Goal: Information Seeking & Learning: Stay updated

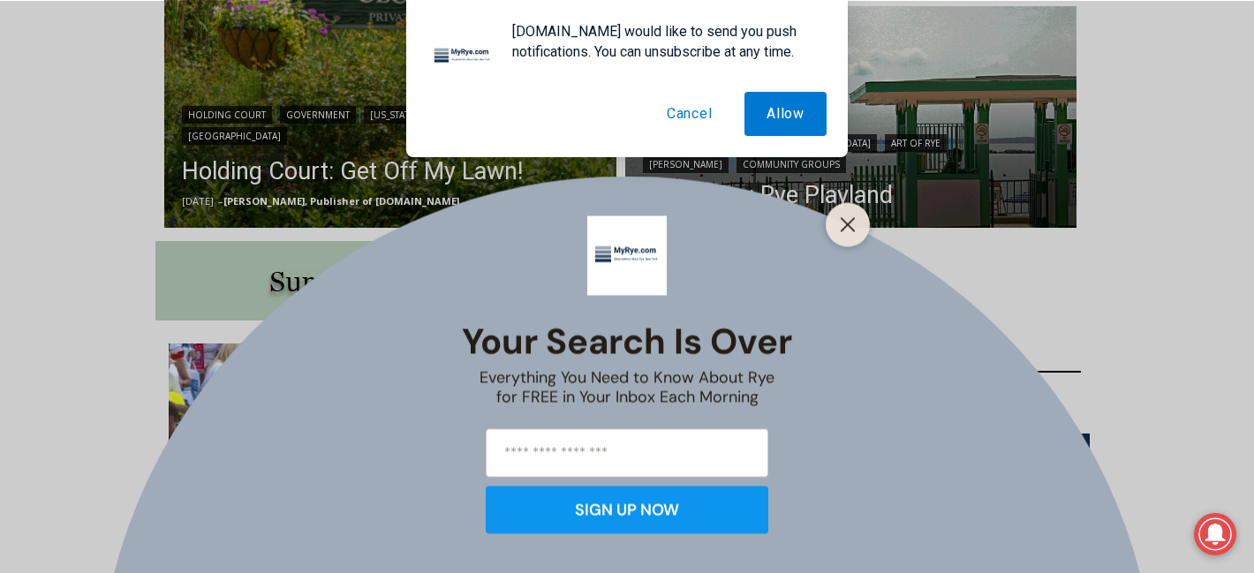
scroll to position [814, 0]
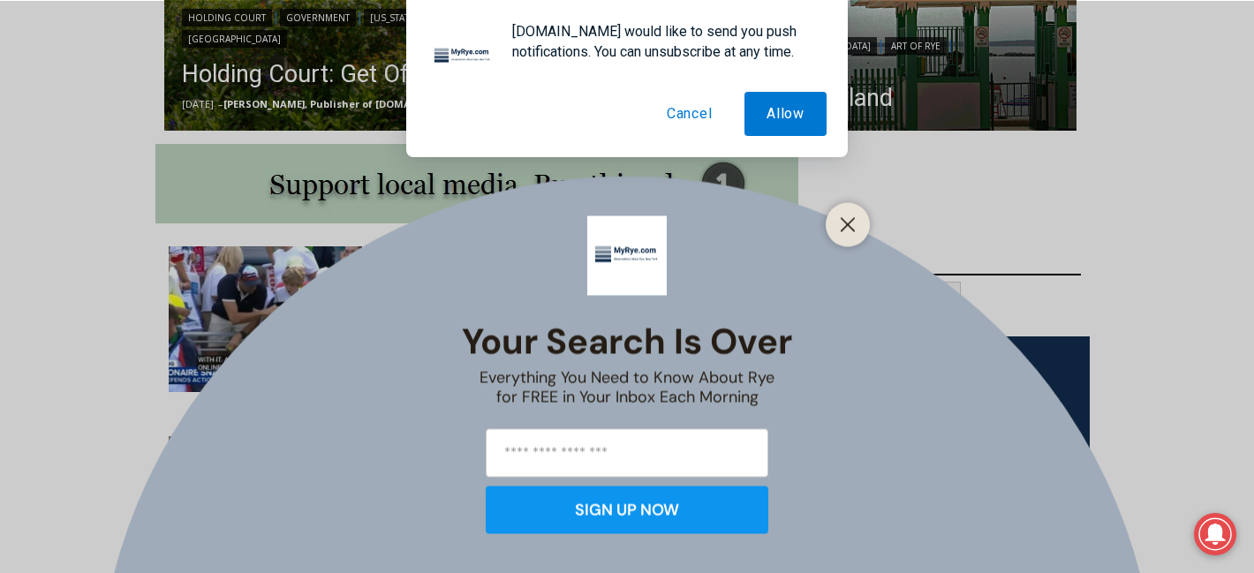
click at [703, 121] on button "Cancel" at bounding box center [689, 114] width 90 height 44
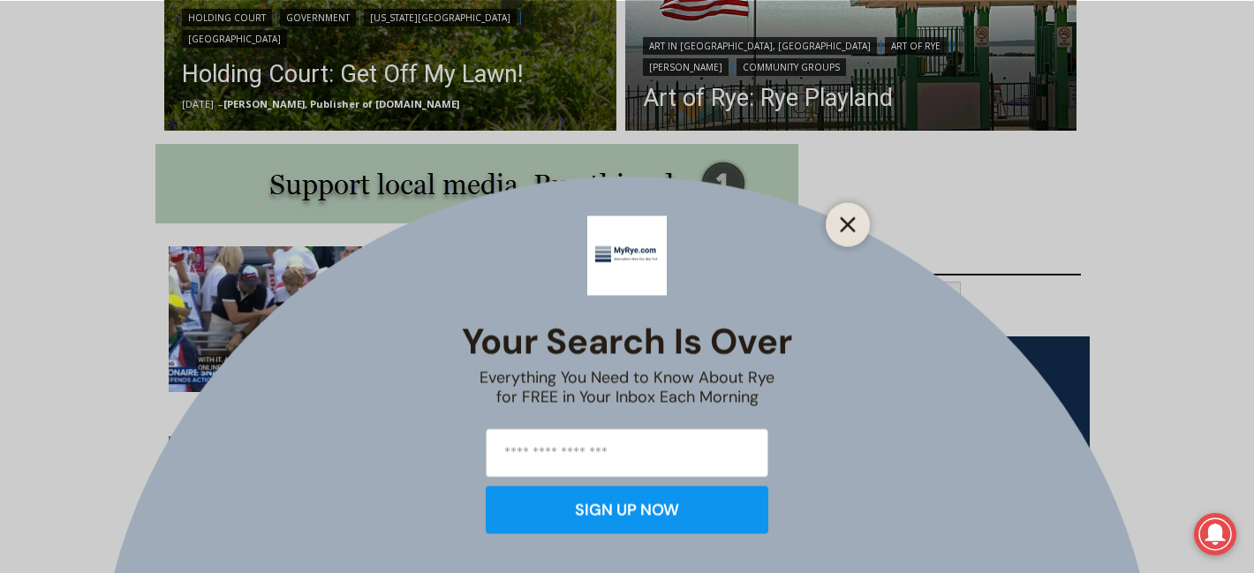
click at [840, 230] on icon "Close" at bounding box center [848, 224] width 16 height 16
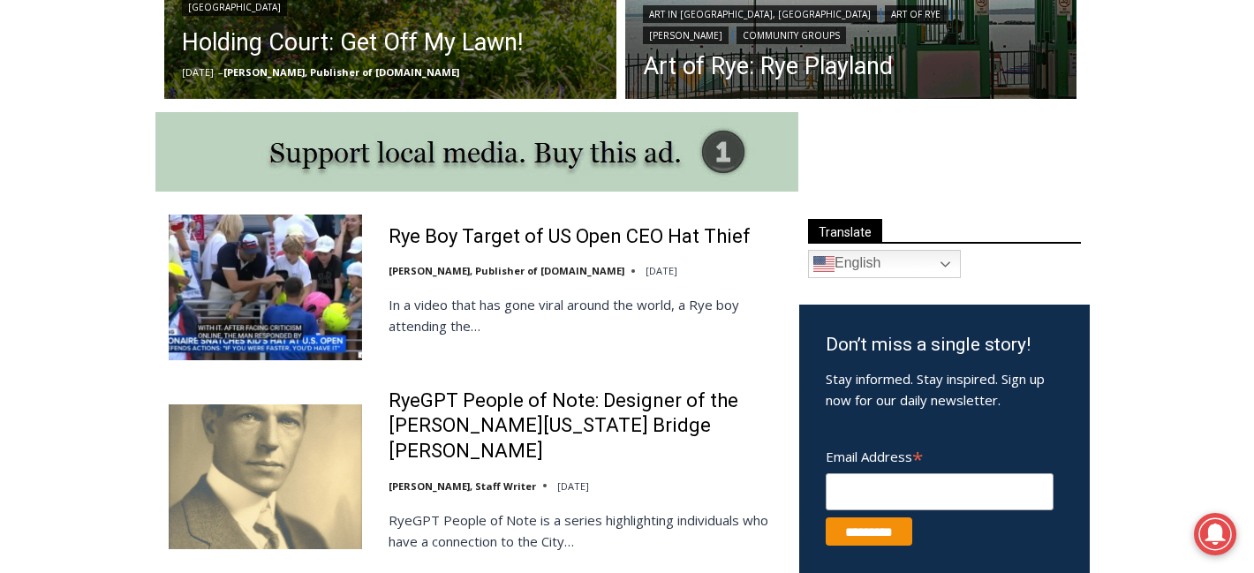
scroll to position [850, 0]
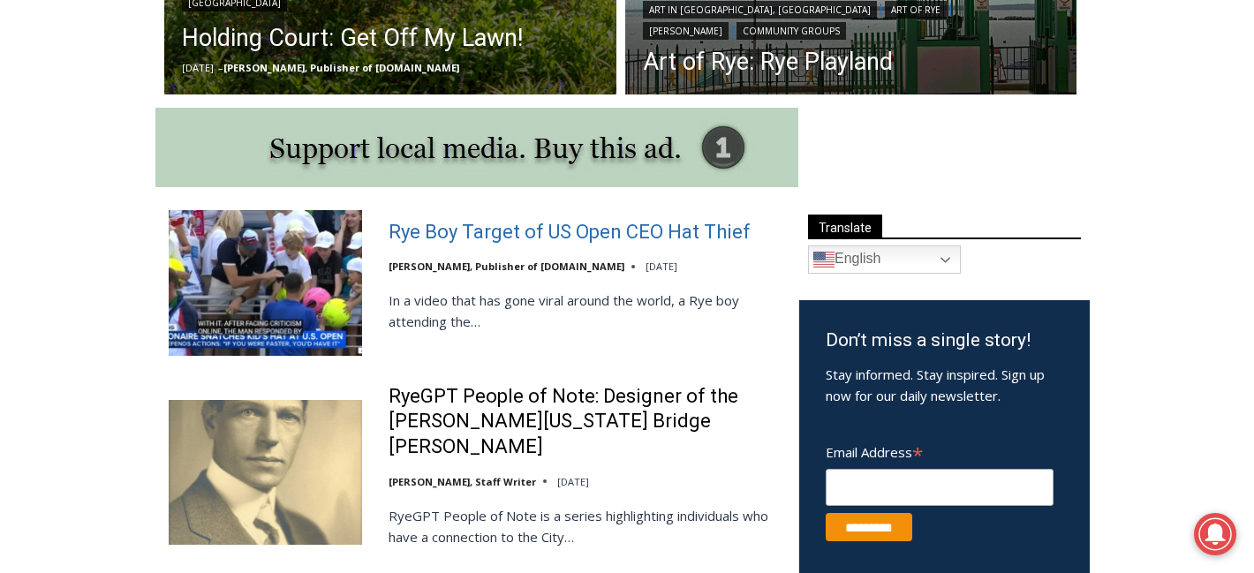
click at [593, 229] on link "Rye Boy Target of US Open CEO Hat Thief" at bounding box center [569, 233] width 362 height 26
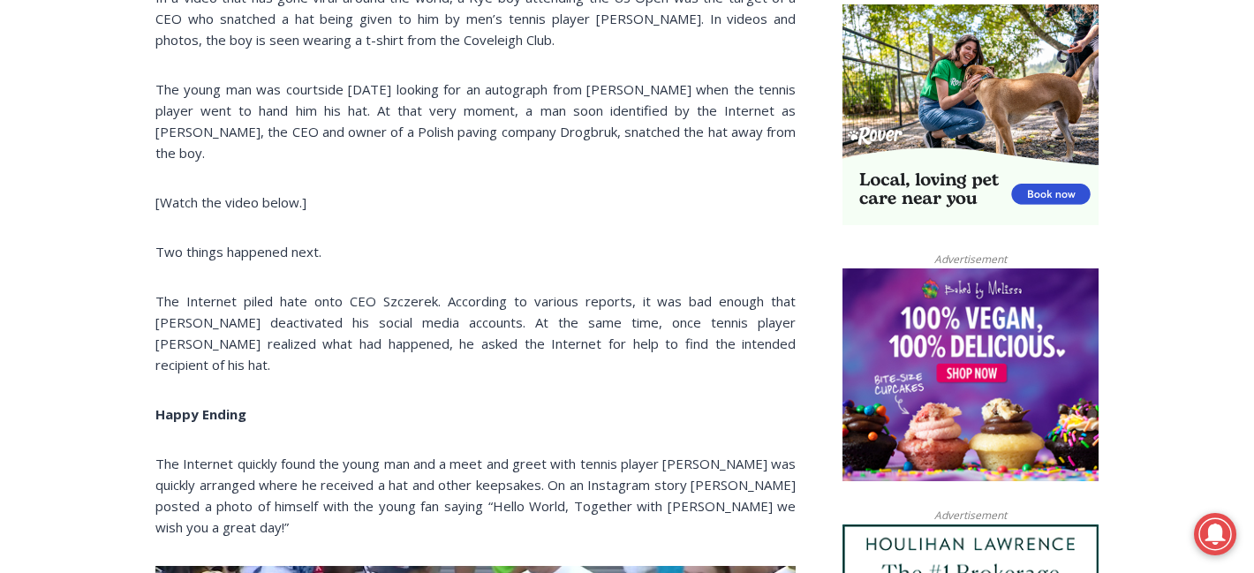
scroll to position [1178, 0]
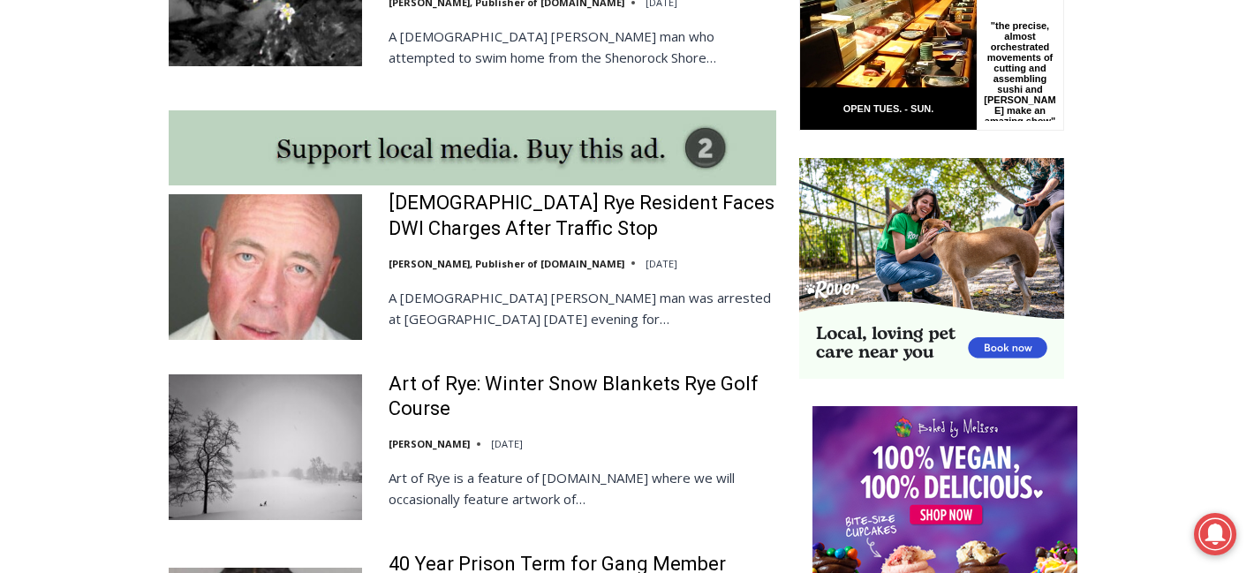
scroll to position [1602, 0]
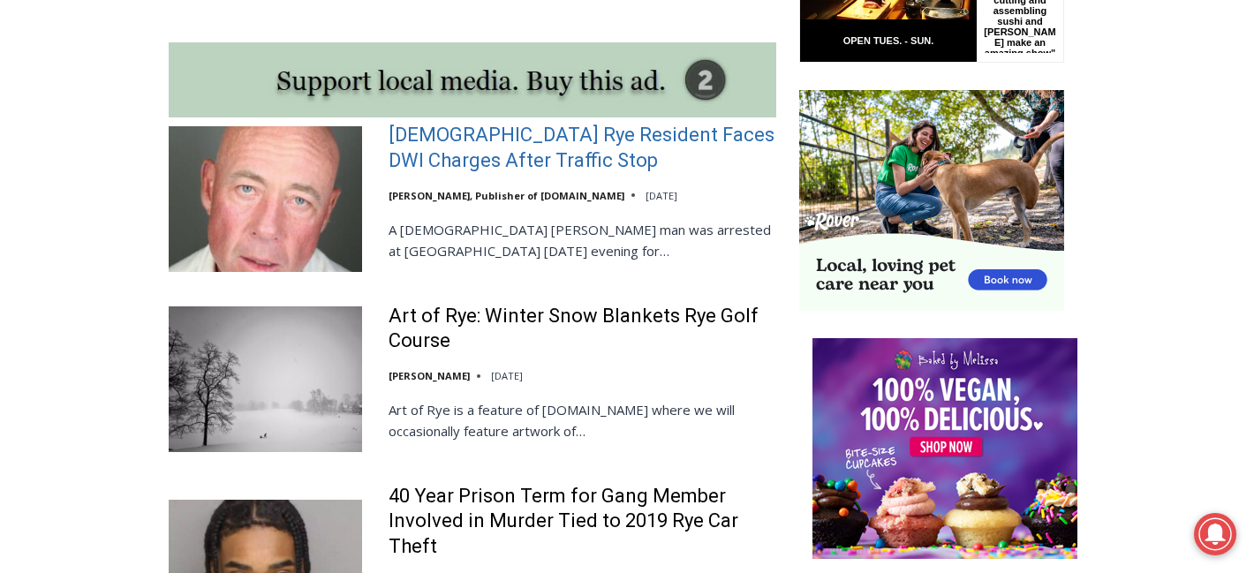
click at [512, 135] on link "56-Year-Old Rye Resident Faces DWI Charges After Traffic Stop" at bounding box center [582, 148] width 388 height 50
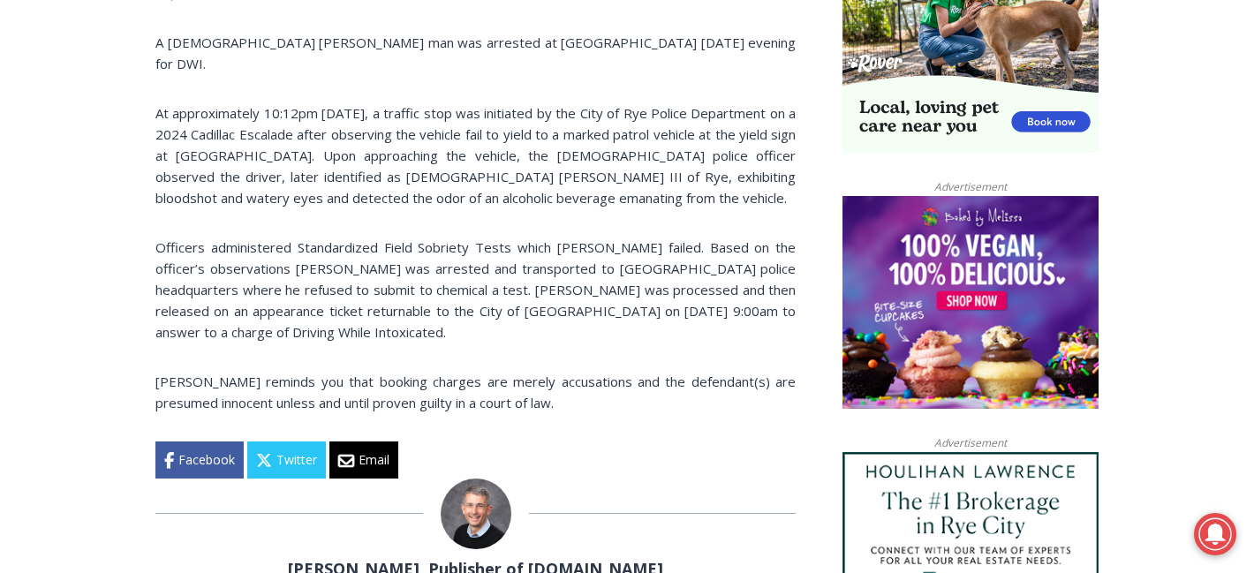
scroll to position [1320, 0]
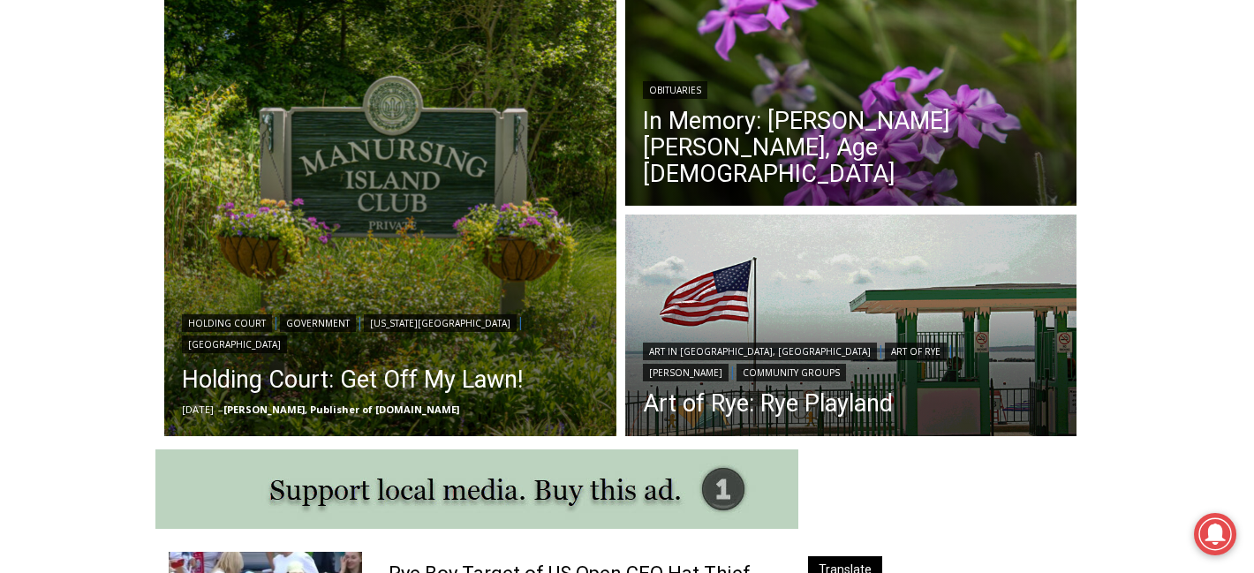
scroll to position [64, 0]
